Goal: Navigation & Orientation: Find specific page/section

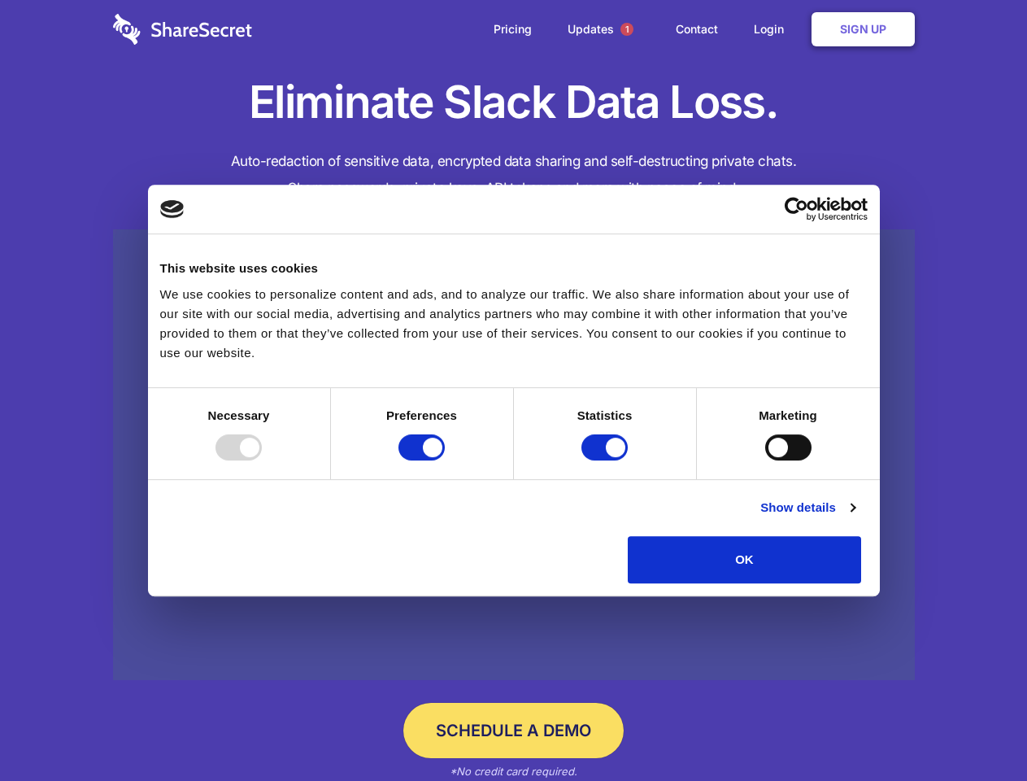
click at [262, 460] on div at bounding box center [239, 447] width 46 height 26
click at [445, 460] on input "Preferences" at bounding box center [421, 447] width 46 height 26
checkbox input "false"
click at [607, 460] on input "Statistics" at bounding box center [604, 447] width 46 height 26
checkbox input "false"
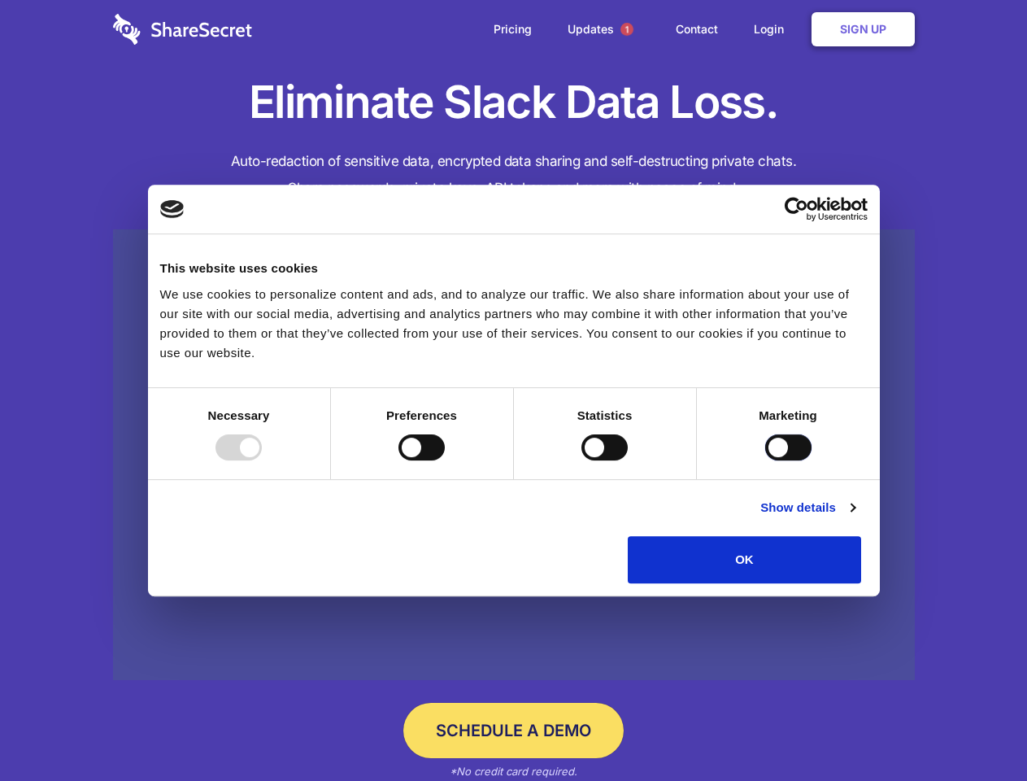
click at [765, 460] on input "Marketing" at bounding box center [788, 447] width 46 height 26
checkbox input "true"
click at [855, 517] on link "Show details" at bounding box center [807, 508] width 94 height 20
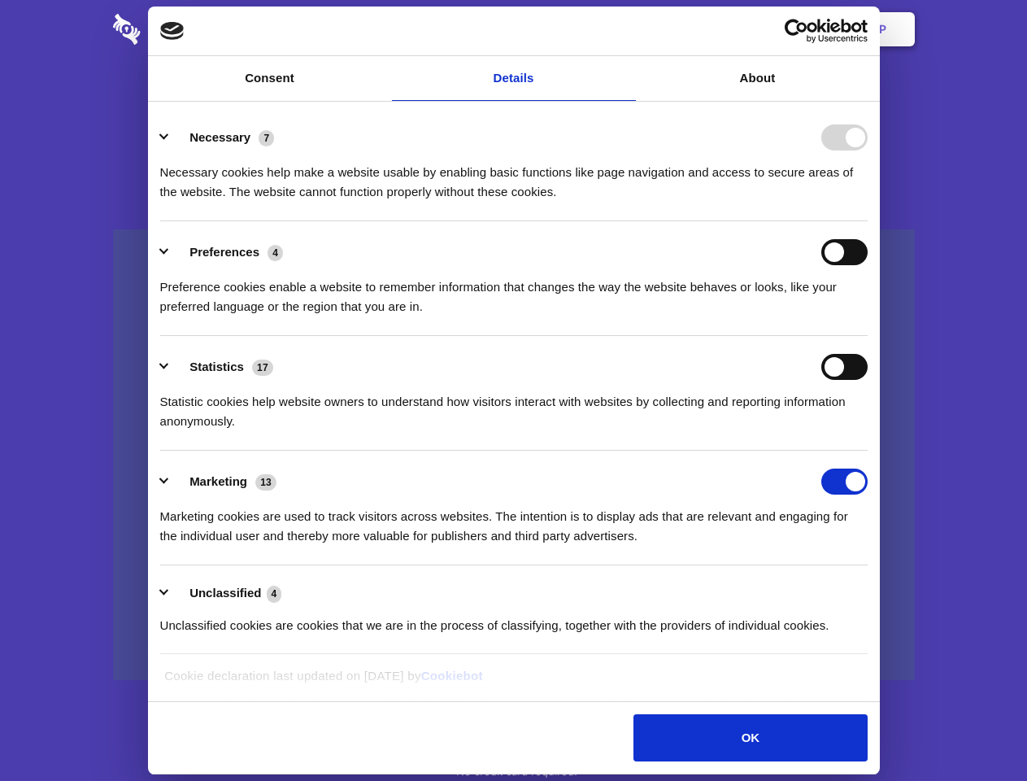
click at [868, 221] on li "Necessary 7 Necessary cookies help make a website usable by enabling basic func…" at bounding box center [514, 164] width 708 height 115
click at [626, 29] on span "1" at bounding box center [626, 29] width 13 height 13
